Goal: Task Accomplishment & Management: Manage account settings

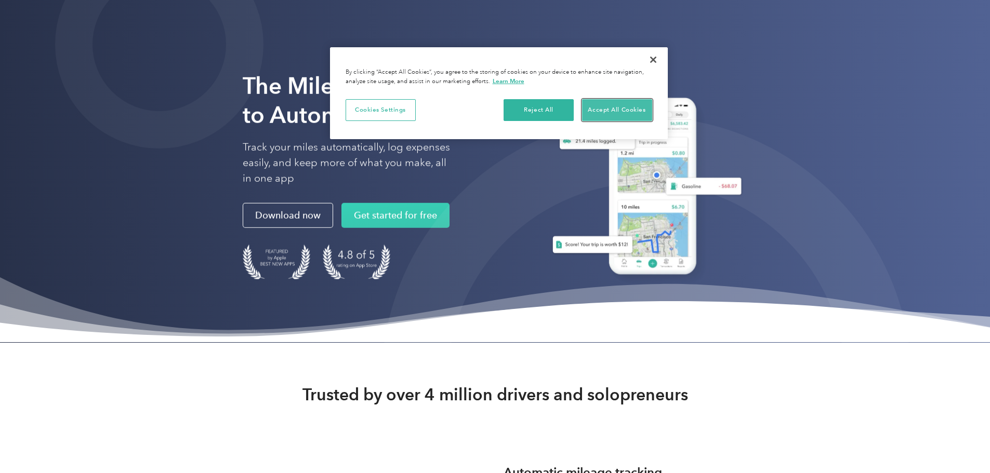
click at [629, 113] on button "Accept All Cookies" at bounding box center [617, 110] width 70 height 22
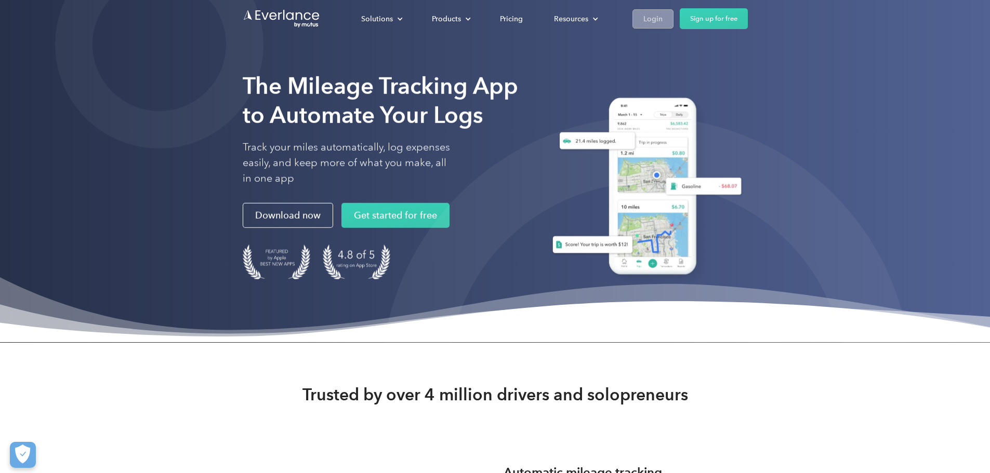
click at [662, 17] on div "Login" at bounding box center [652, 18] width 19 height 13
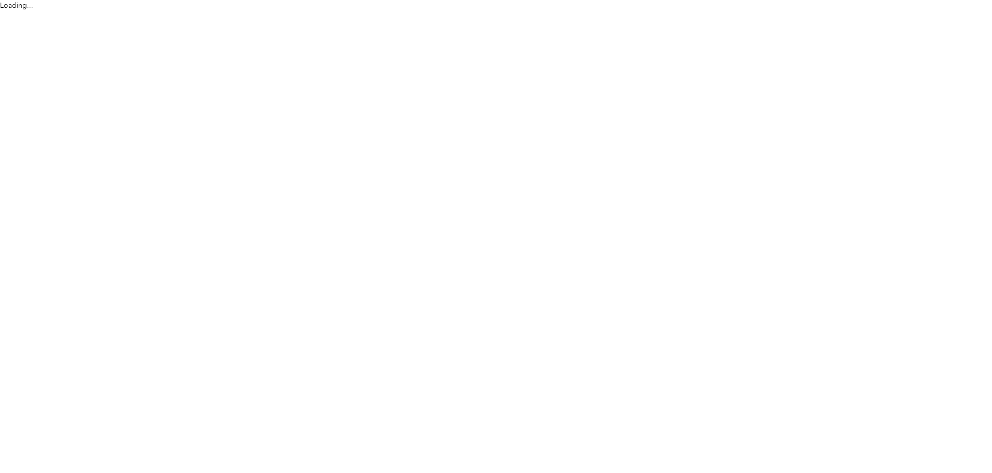
click at [768, 24] on html "Loading..." at bounding box center [493, 236] width 987 height 473
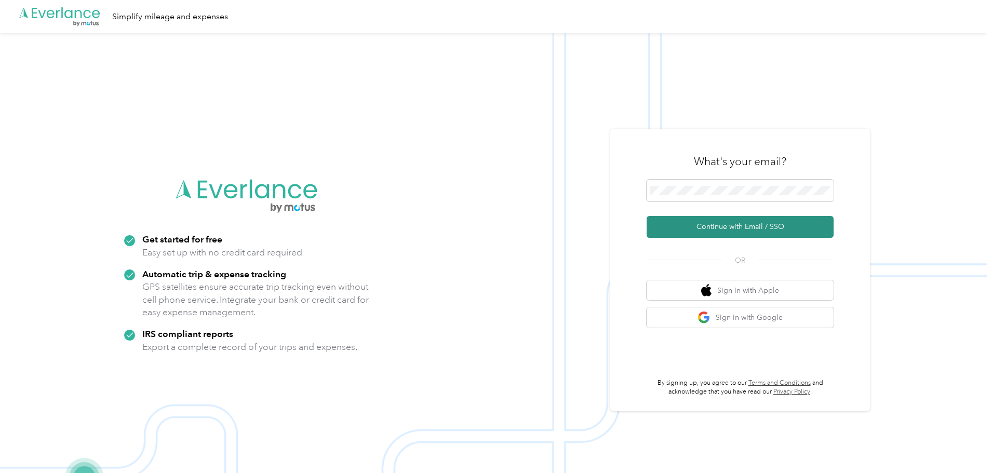
click at [710, 230] on button "Continue with Email / SSO" at bounding box center [740, 227] width 187 height 22
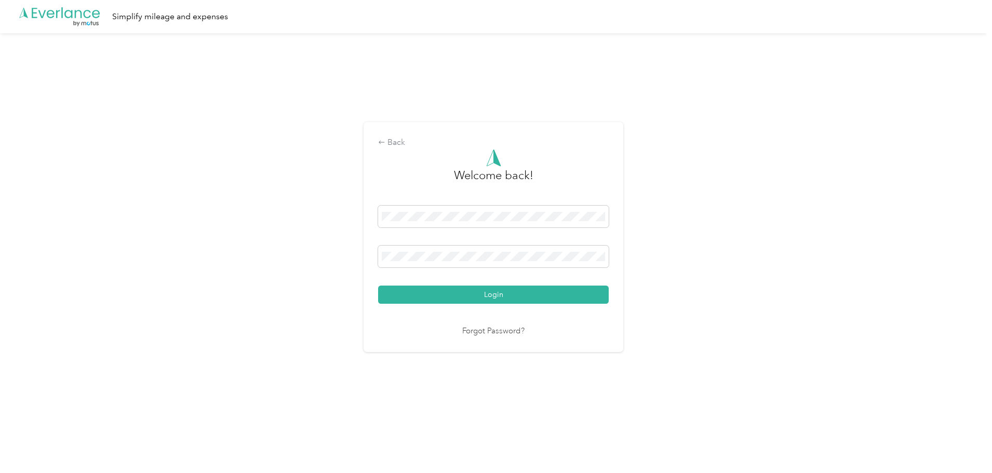
click at [488, 312] on div "Welcome back! Login Forgot Password?" at bounding box center [493, 243] width 231 height 189
click at [498, 298] on button "Login" at bounding box center [493, 295] width 231 height 18
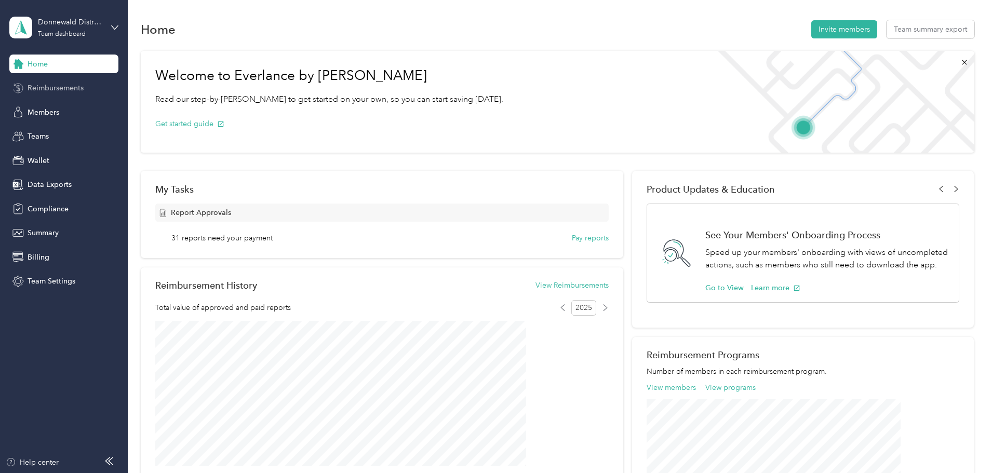
click at [65, 91] on span "Reimbursements" at bounding box center [56, 88] width 56 height 11
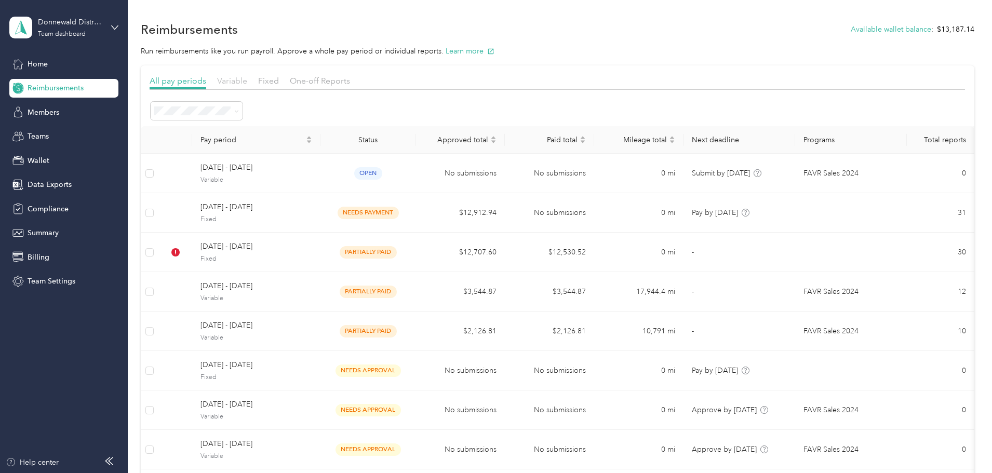
click at [247, 82] on span "Variable" at bounding box center [232, 81] width 30 height 10
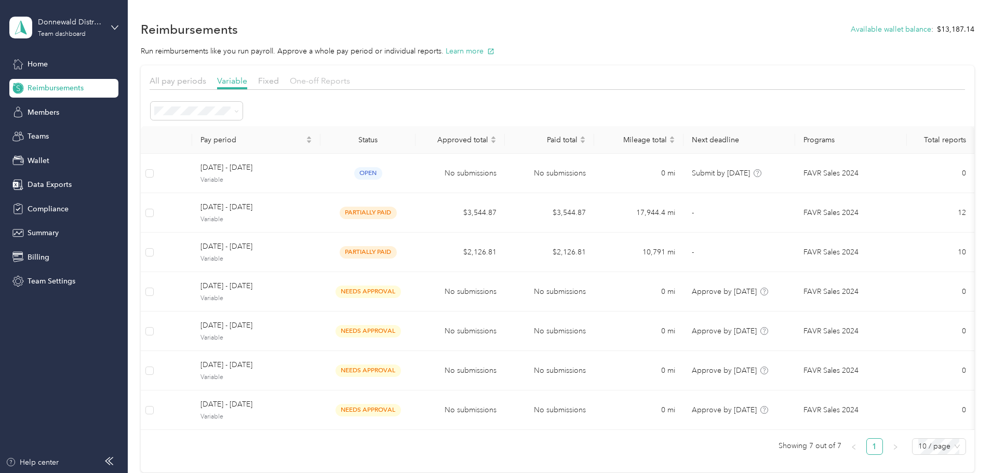
click at [350, 80] on span "One-off Reports" at bounding box center [320, 81] width 60 height 10
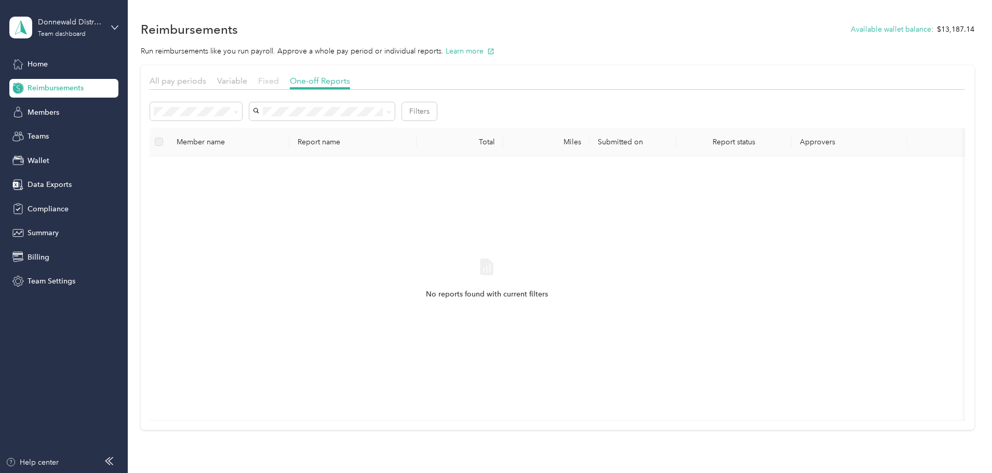
click at [279, 81] on span "Fixed" at bounding box center [268, 81] width 21 height 10
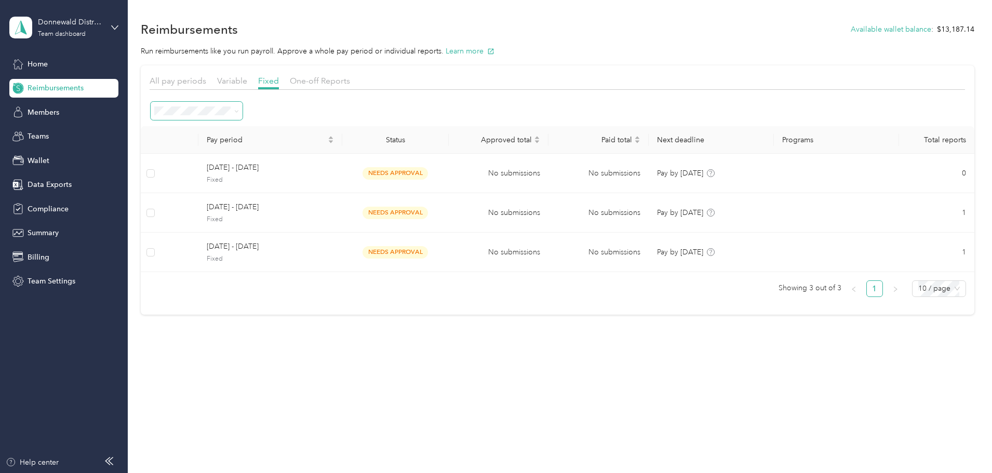
click at [239, 110] on icon at bounding box center [236, 111] width 5 height 5
click at [225, 208] on ol "Needs approval Needs payment Partially paid Paid All Payment issues" at bounding box center [267, 176] width 92 height 110
click at [239, 108] on span at bounding box center [236, 111] width 5 height 9
click at [239, 110] on icon at bounding box center [236, 111] width 5 height 5
click at [234, 203] on span "All" at bounding box center [232, 200] width 8 height 9
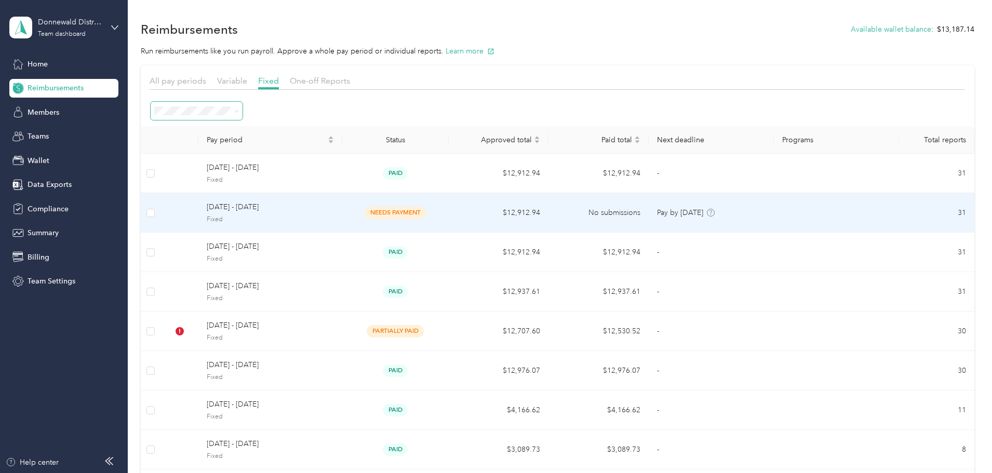
click at [291, 216] on span "Fixed" at bounding box center [270, 219] width 127 height 9
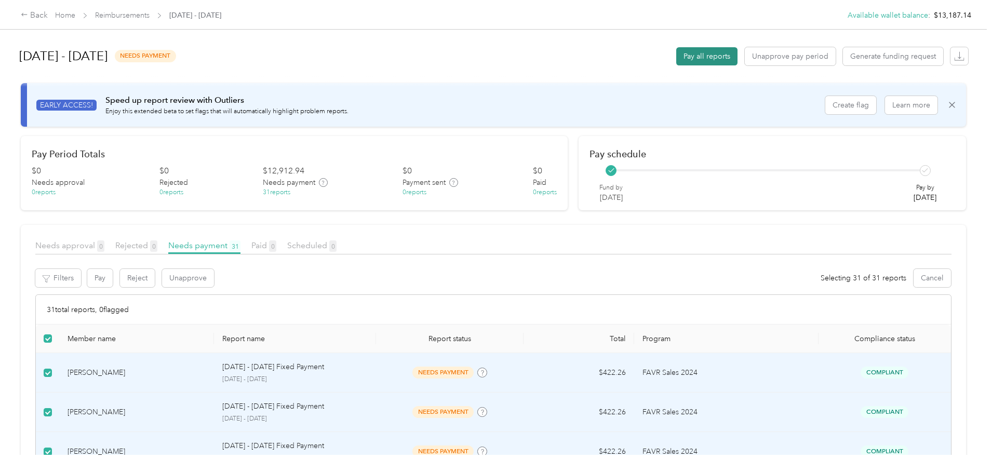
click at [676, 56] on button "Pay all reports" at bounding box center [706, 56] width 61 height 18
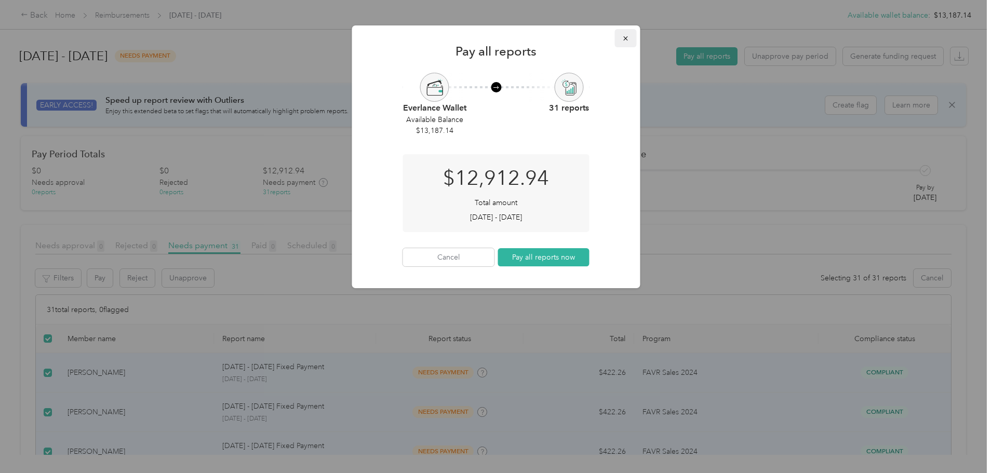
click at [625, 35] on icon "button" at bounding box center [625, 38] width 7 height 7
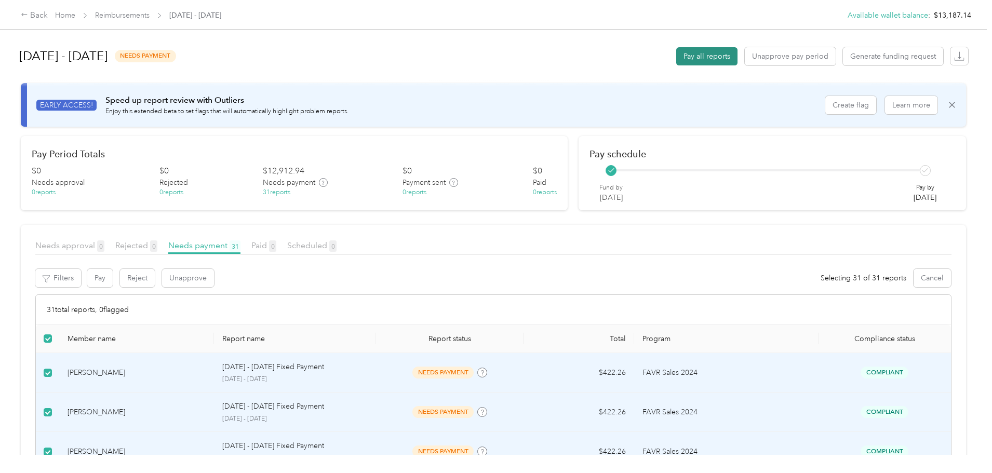
click at [676, 52] on button "Pay all reports" at bounding box center [706, 56] width 61 height 18
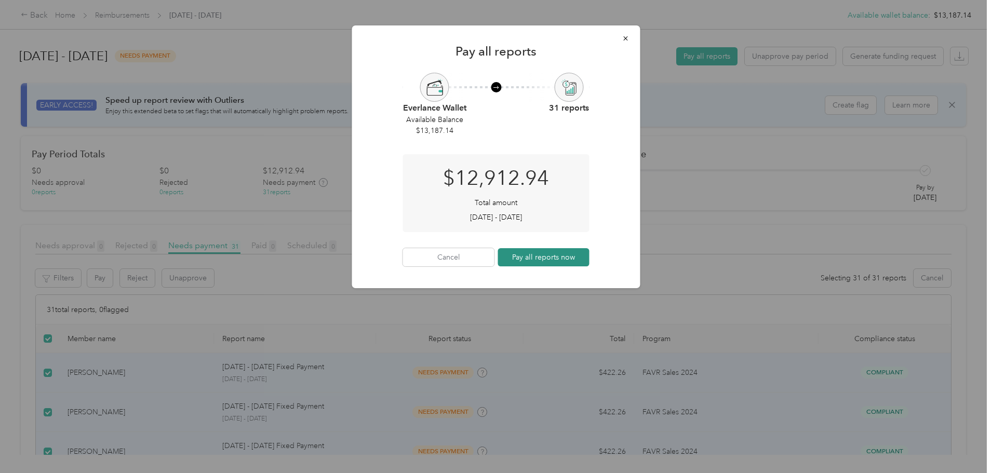
click at [518, 255] on button "Pay all reports now" at bounding box center [543, 257] width 91 height 18
